Goal: Task Accomplishment & Management: Manage account settings

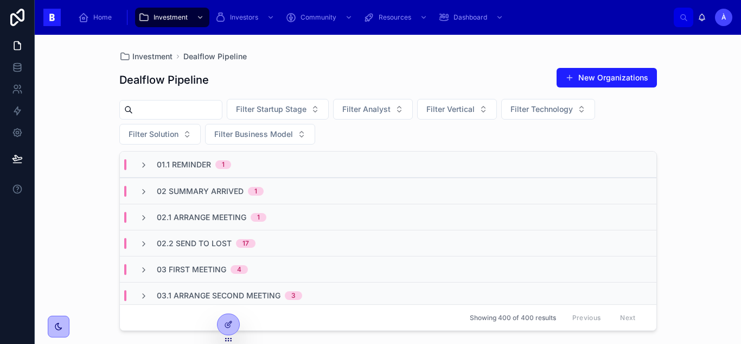
click at [255, 189] on div "1" at bounding box center [256, 191] width 3 height 9
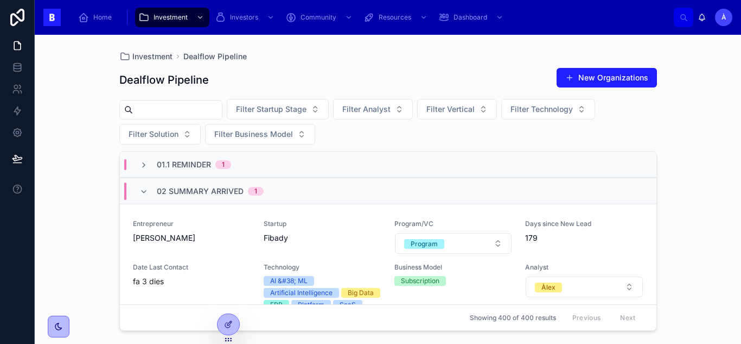
click at [255, 189] on div "1" at bounding box center [256, 191] width 3 height 9
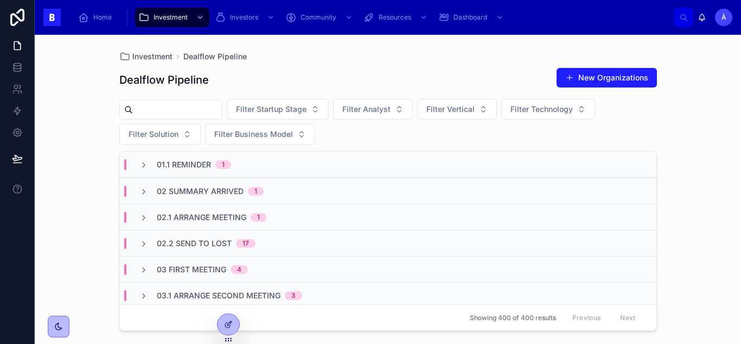
click at [255, 189] on div "1" at bounding box center [256, 191] width 3 height 9
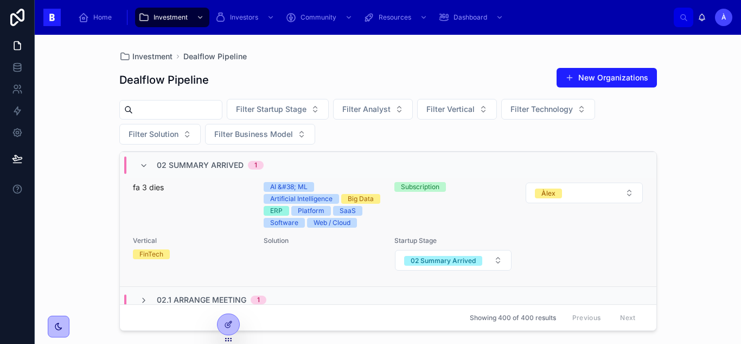
scroll to position [93, 0]
click at [207, 220] on div "Date Last Contact fa 3 dies" at bounding box center [192, 198] width 118 height 59
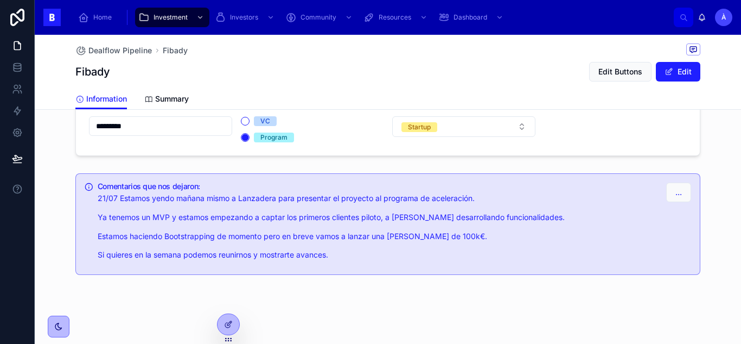
scroll to position [1025, 0]
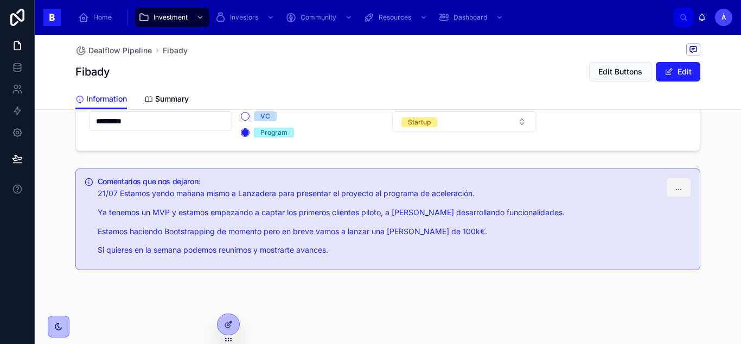
click at [674, 195] on button "..." at bounding box center [678, 187] width 25 height 20
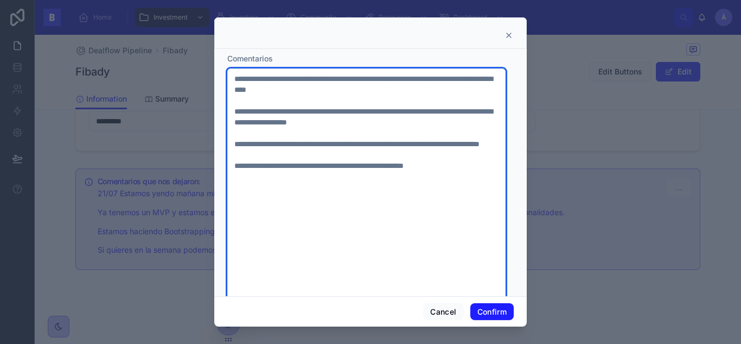
drag, startPoint x: 484, startPoint y: 178, endPoint x: 235, endPoint y: 180, distance: 248.6
click at [235, 180] on textarea "**********" at bounding box center [366, 197] width 278 height 259
paste textarea "**********"
type textarea "**********"
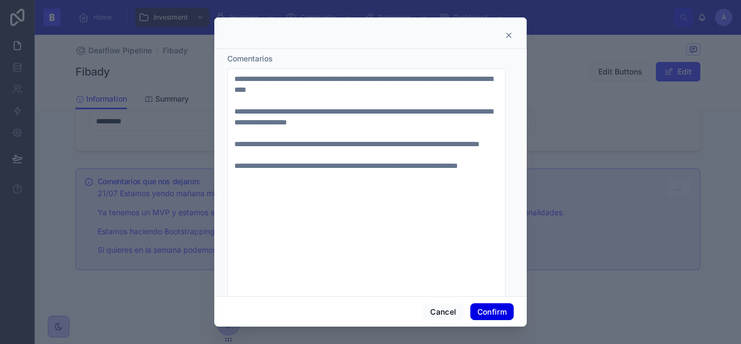
click at [496, 310] on button "Confirm" at bounding box center [492, 311] width 43 height 17
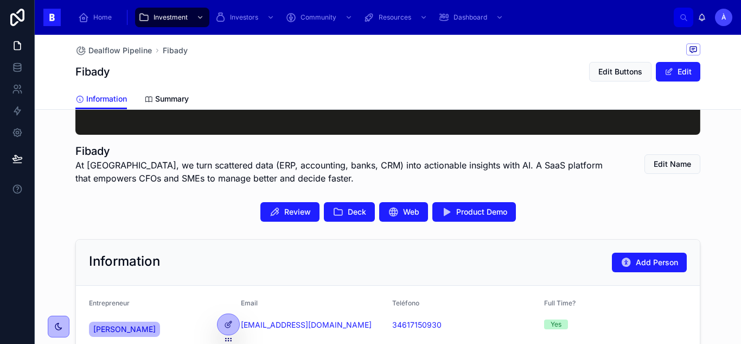
scroll to position [165, 0]
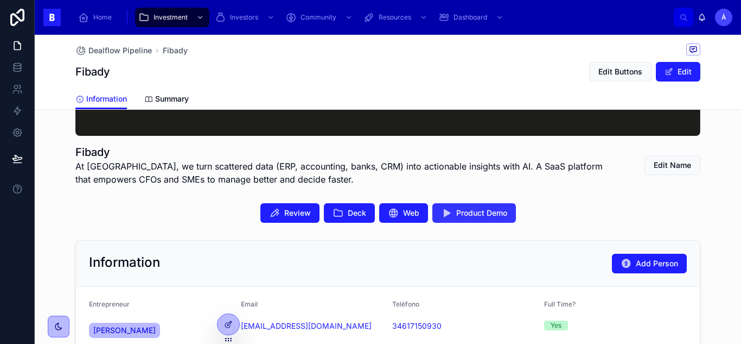
click at [481, 219] on button "Product Demo" at bounding box center [475, 213] width 84 height 20
click at [403, 215] on span "Web" at bounding box center [411, 212] width 16 height 11
click at [629, 74] on span "Edit Buttons" at bounding box center [621, 71] width 44 height 11
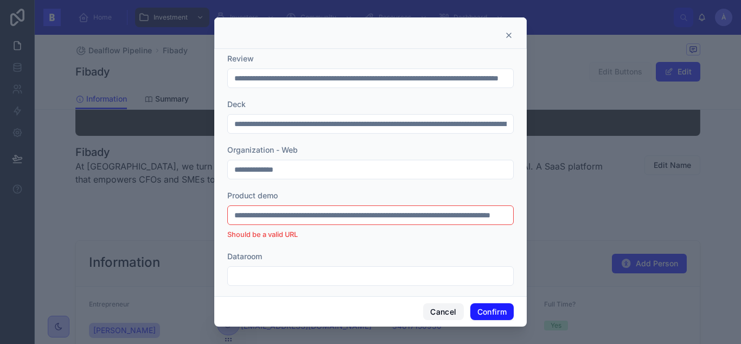
click at [442, 310] on button "Cancel" at bounding box center [443, 311] width 40 height 17
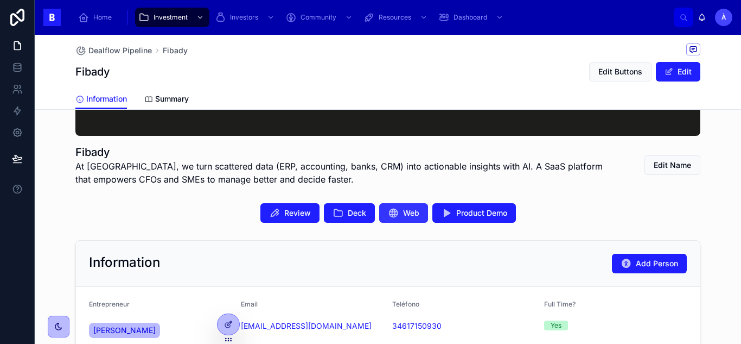
click at [403, 217] on span "Web" at bounding box center [411, 212] width 16 height 11
click at [632, 72] on span "Edit Buttons" at bounding box center [621, 71] width 44 height 11
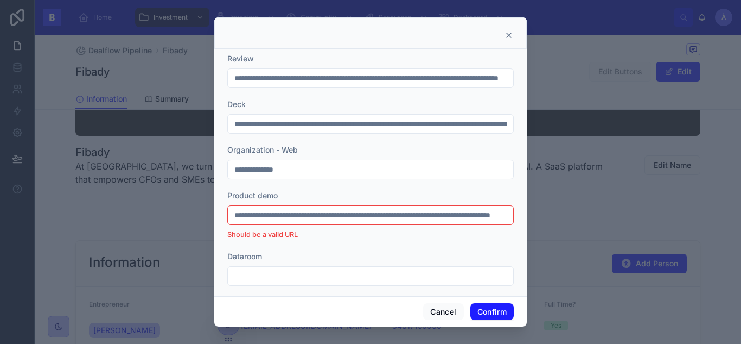
click at [431, 200] on div "Product demo" at bounding box center [370, 195] width 287 height 11
click at [409, 215] on input "**********" at bounding box center [370, 214] width 285 height 15
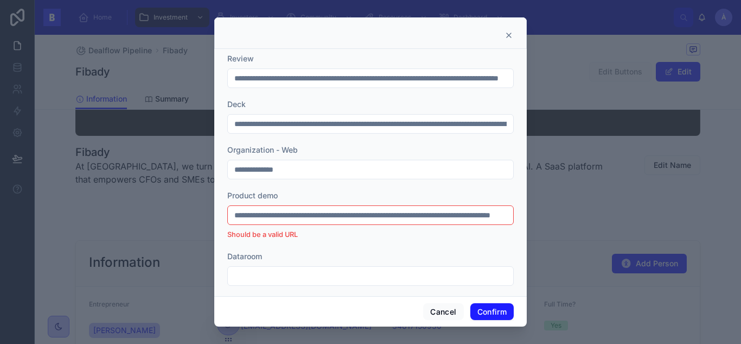
click at [409, 215] on input "**********" at bounding box center [370, 214] width 285 height 15
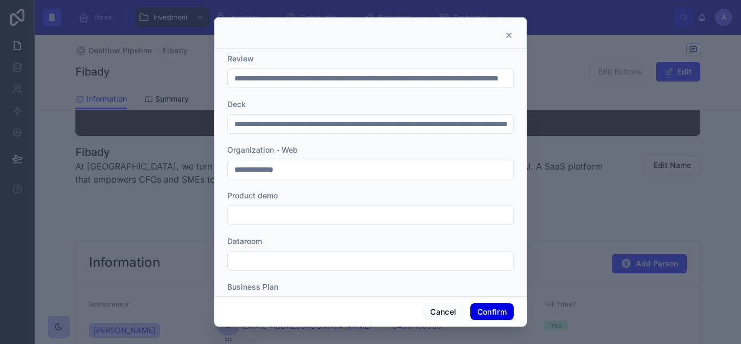
click at [504, 309] on button "Confirm" at bounding box center [492, 311] width 43 height 17
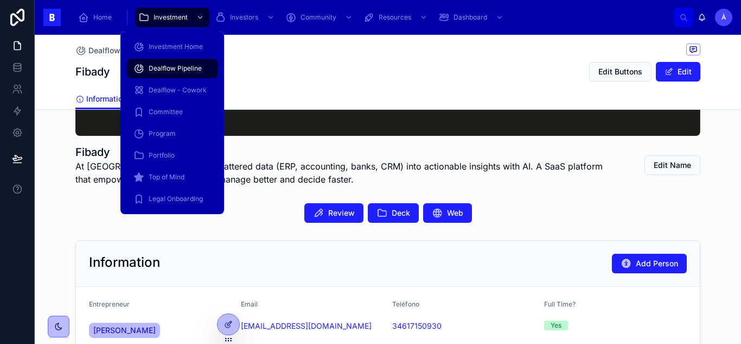
click at [167, 66] on span "Dealflow Pipeline" at bounding box center [175, 68] width 53 height 9
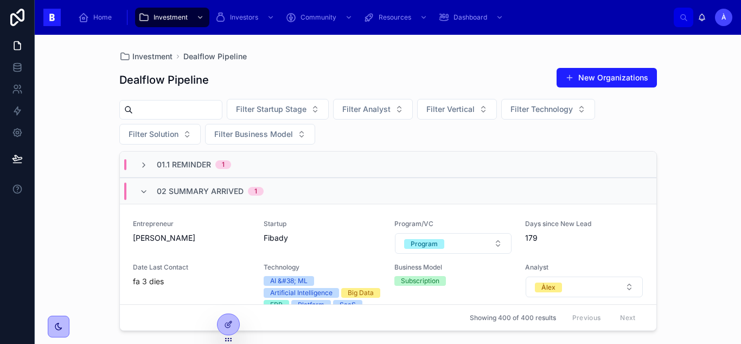
click at [220, 109] on input "text" at bounding box center [177, 109] width 89 height 15
type input "*****"
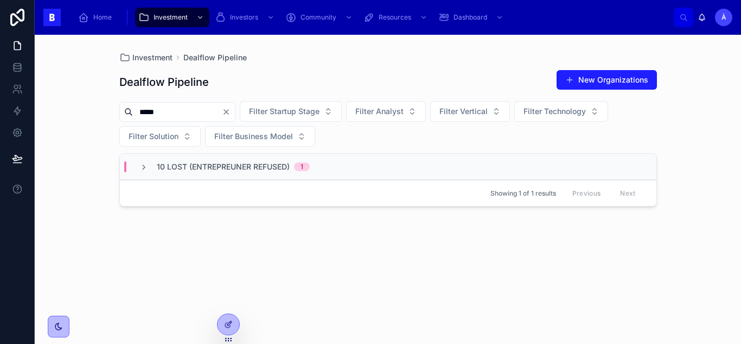
click at [232, 175] on div "10 Lost (Entrepreuner Refused) 1" at bounding box center [388, 167] width 537 height 26
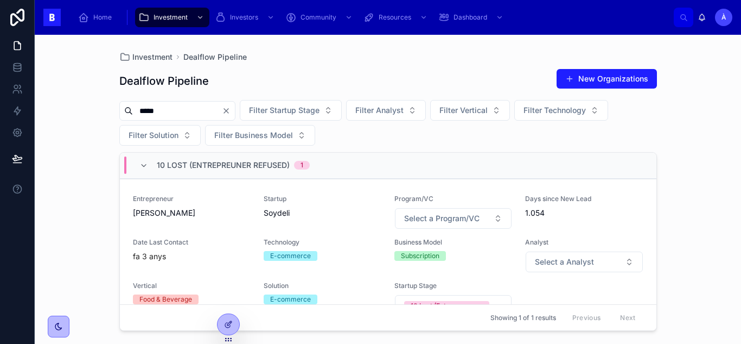
click at [232, 175] on div "10 Lost (Entrepreuner Refused) 1" at bounding box center [388, 166] width 537 height 26
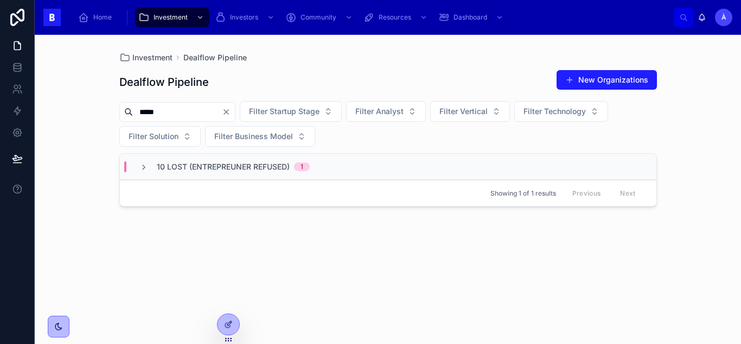
click at [232, 175] on div "10 Lost (Entrepreuner Refused) 1" at bounding box center [388, 167] width 537 height 26
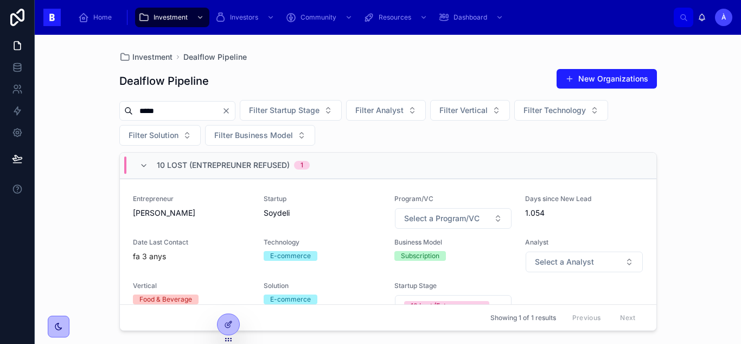
click at [232, 175] on div "10 Lost (Entrepreuner Refused) 1" at bounding box center [388, 166] width 537 height 26
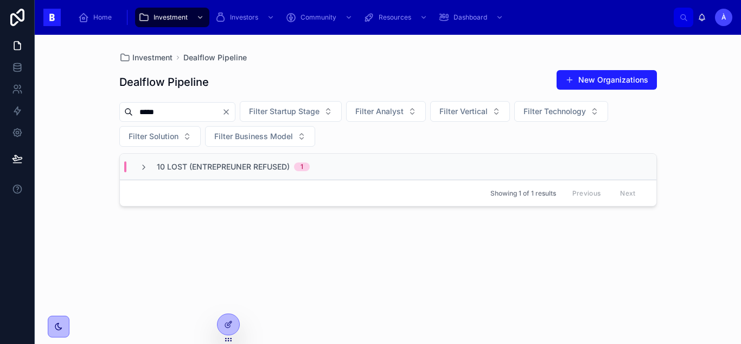
click at [231, 114] on icon "Clear" at bounding box center [226, 111] width 9 height 9
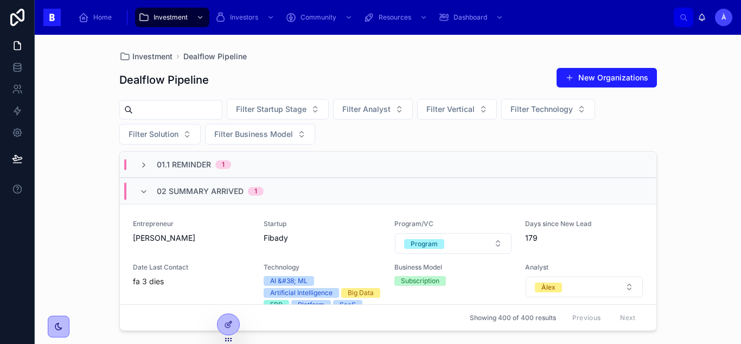
click at [172, 192] on span "02 Summary Arrived" at bounding box center [200, 191] width 87 height 11
